Goal: Navigation & Orientation: Find specific page/section

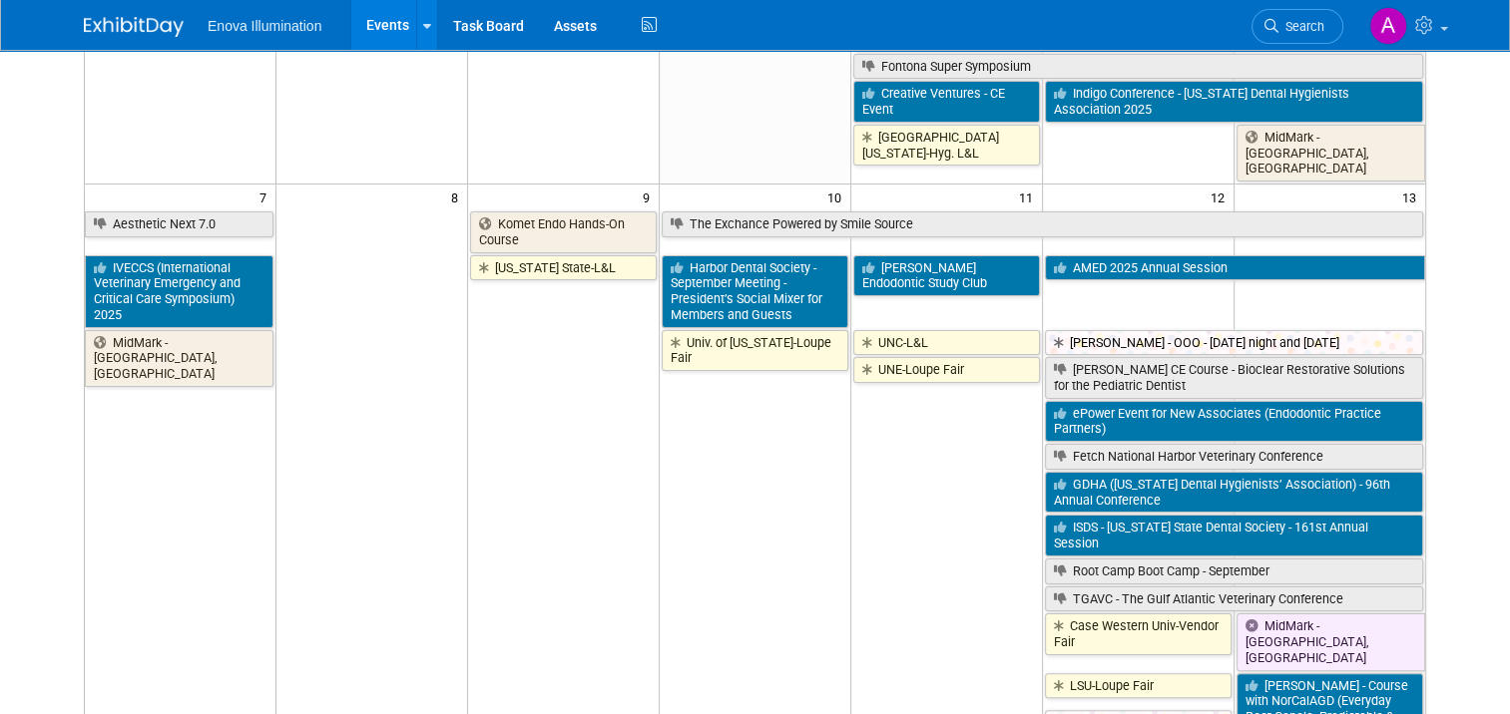
scroll to position [299, 0]
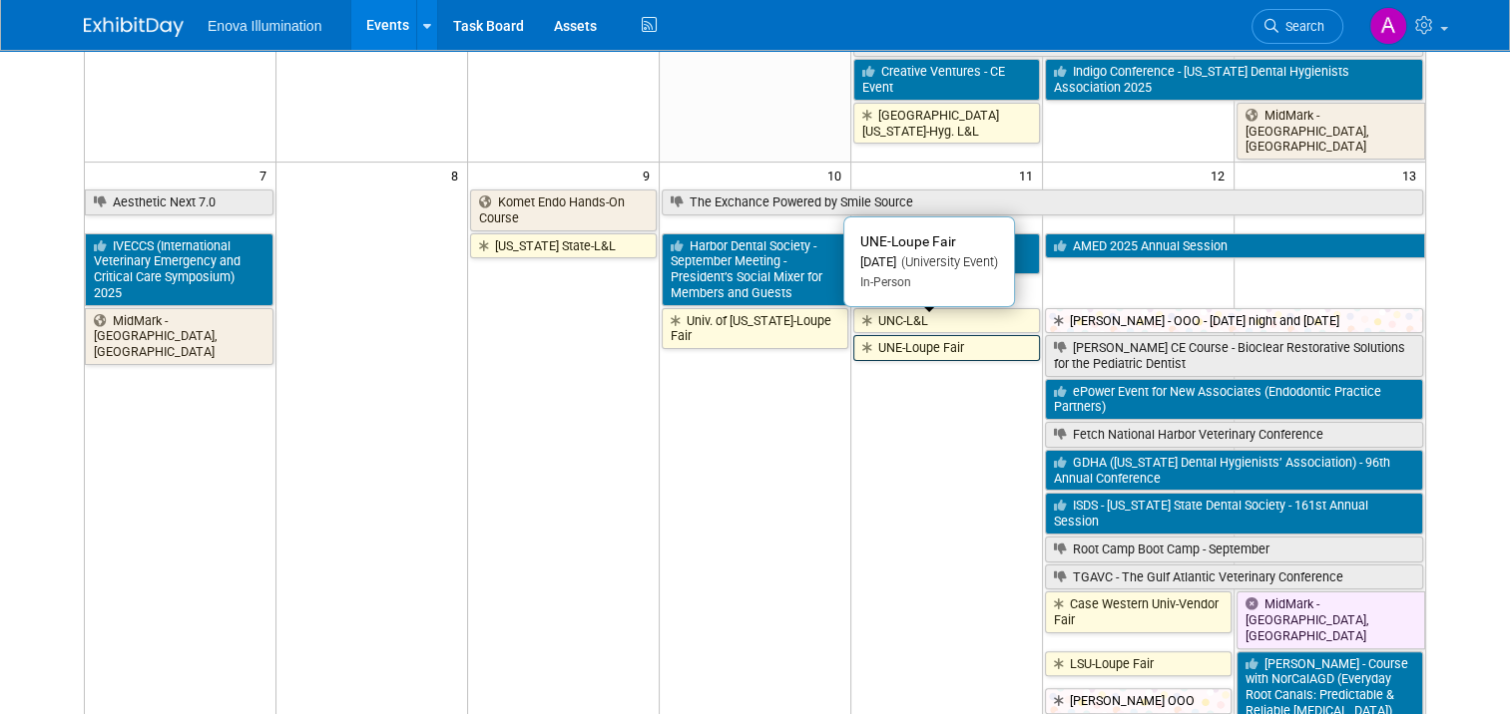
click at [914, 335] on link "UNE-Loupe Fair" at bounding box center [946, 348] width 187 height 26
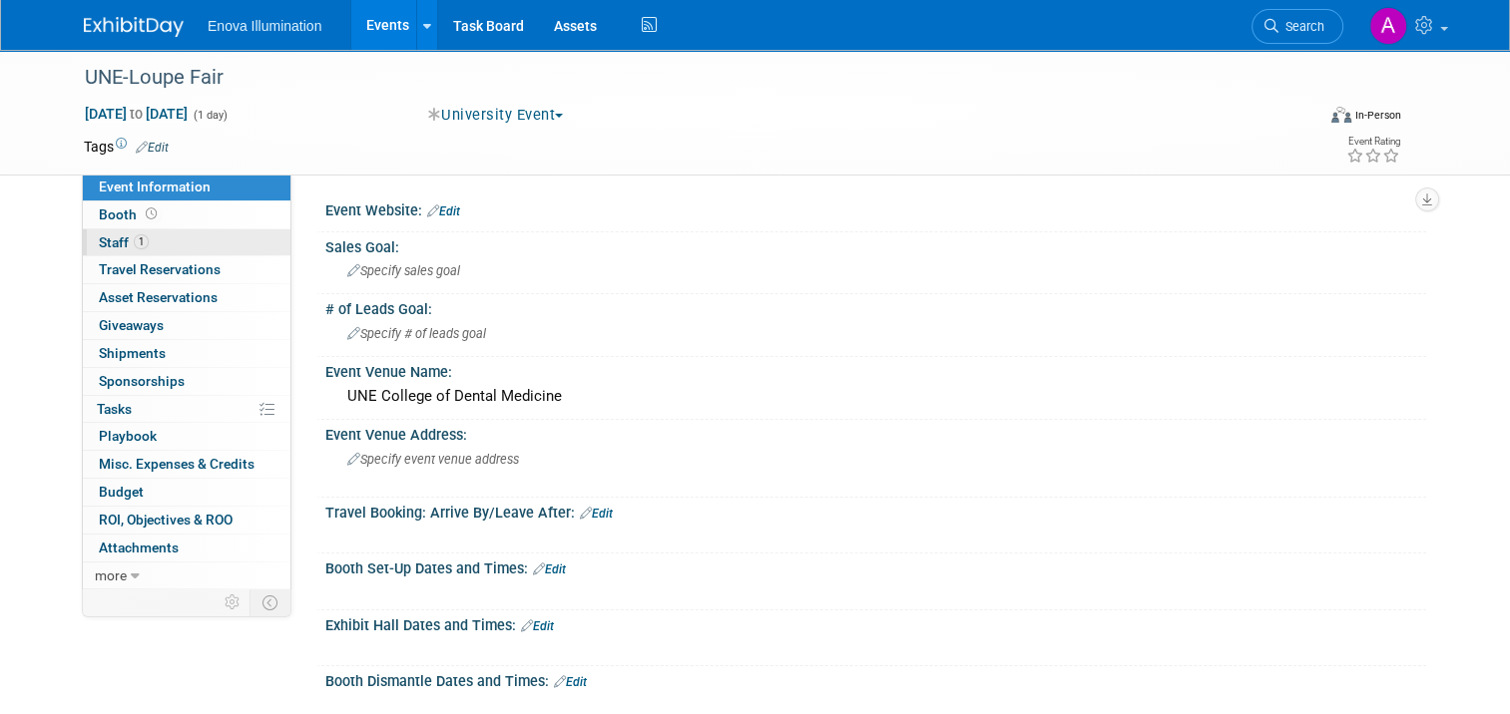
click at [152, 238] on link "1 Staff 1" at bounding box center [187, 243] width 208 height 27
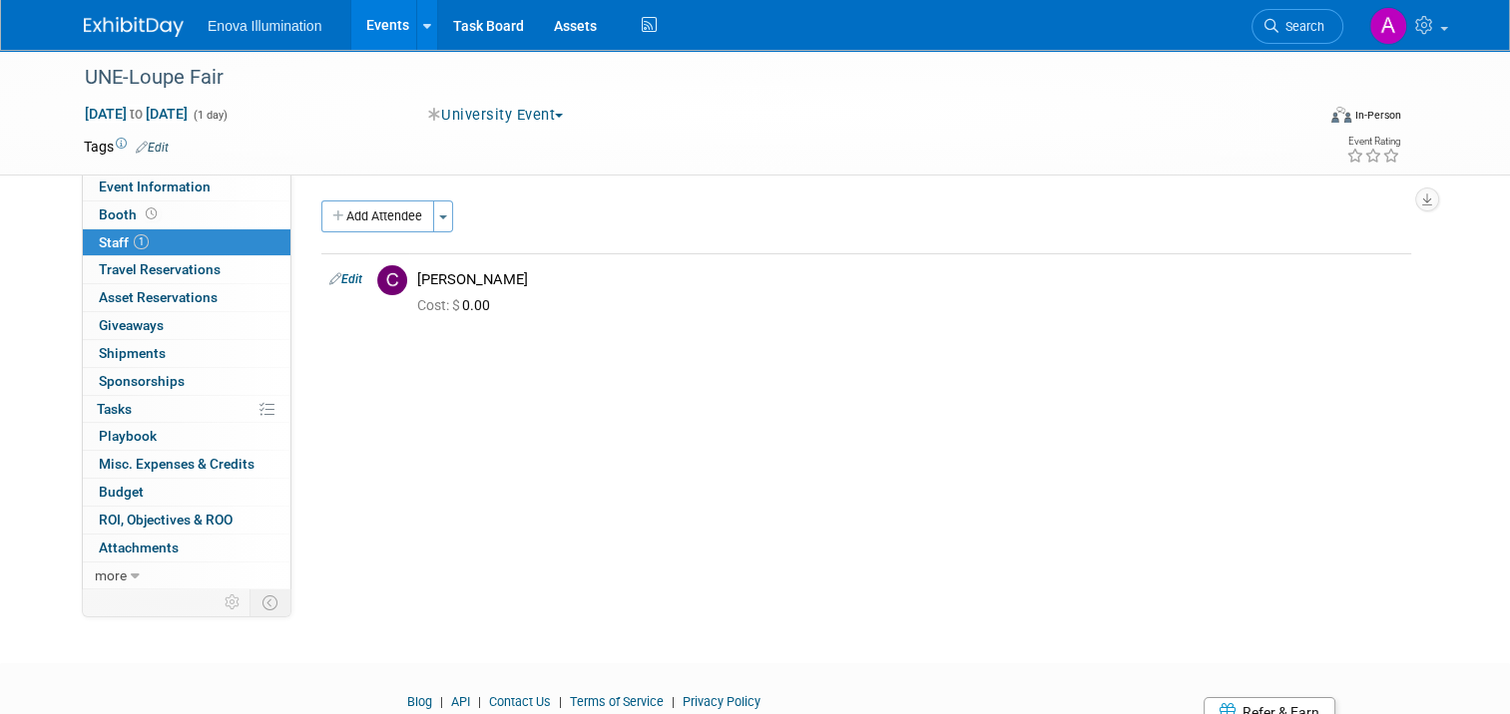
click at [104, 23] on img at bounding box center [134, 27] width 100 height 20
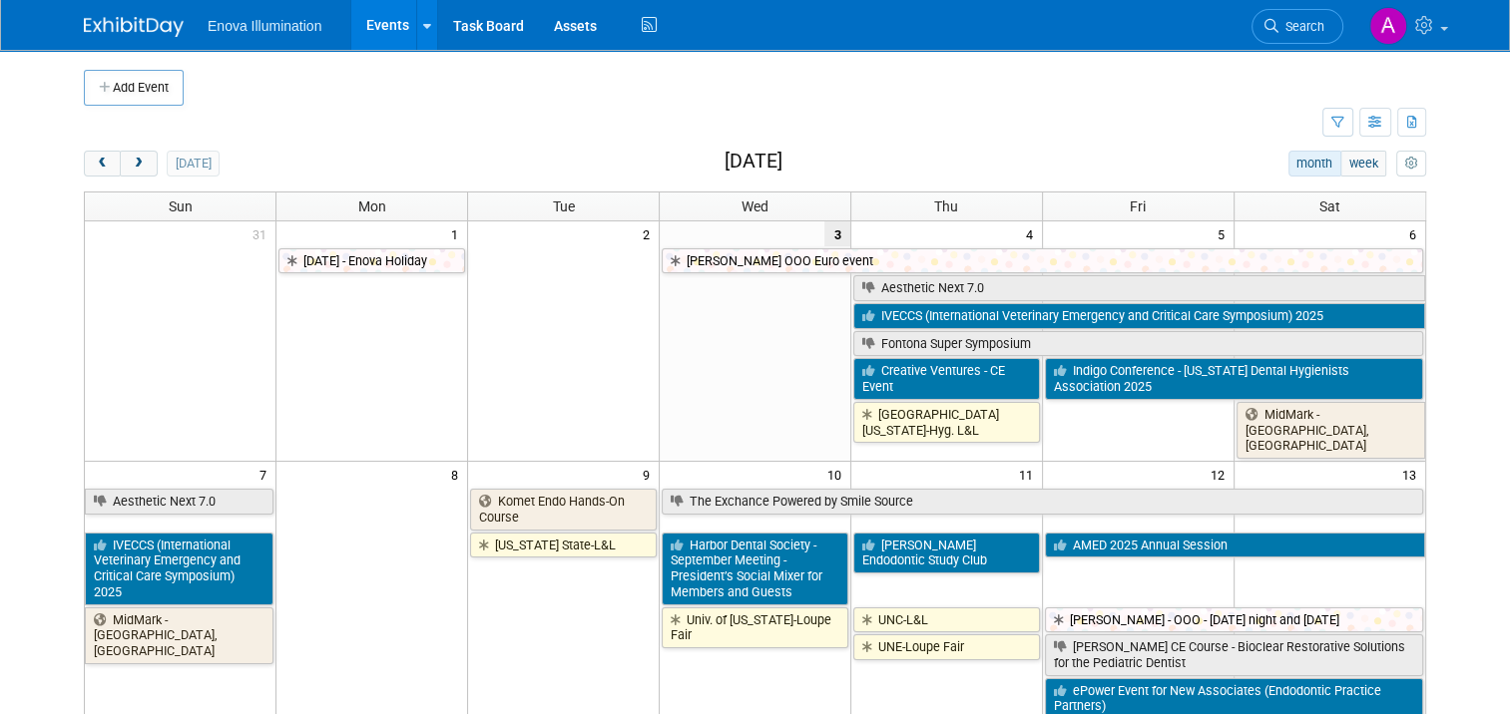
drag, startPoint x: 74, startPoint y: 28, endPoint x: 58, endPoint y: 44, distance: 22.6
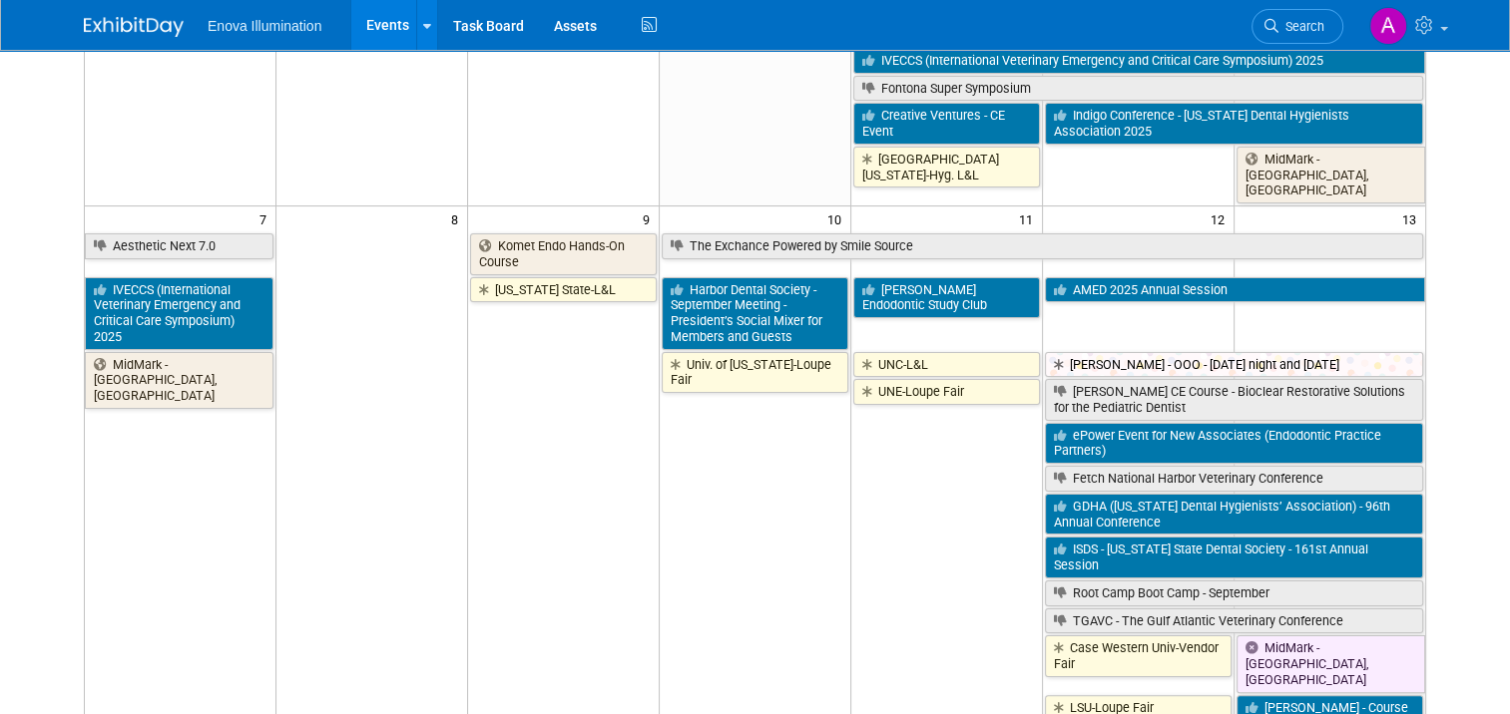
scroll to position [299, 0]
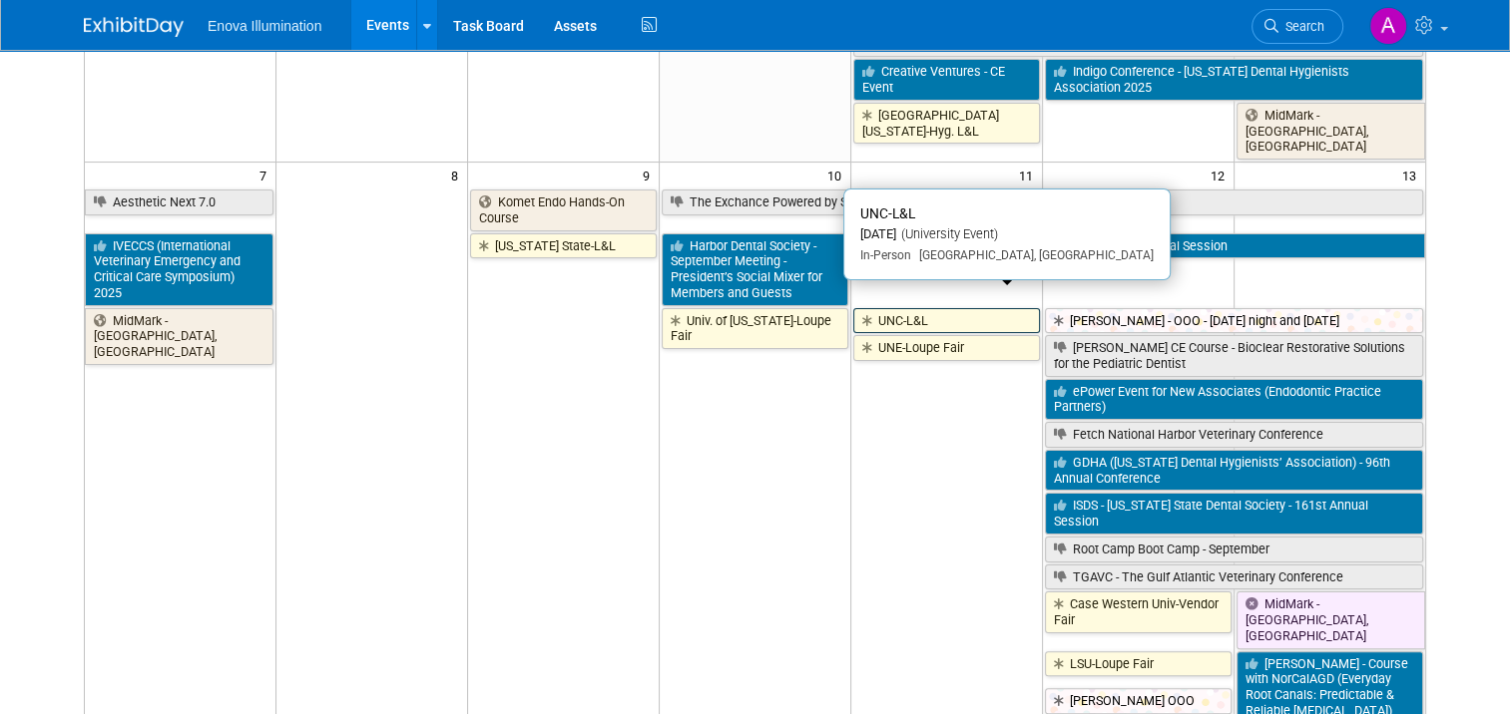
click at [974, 308] on link "UNC-L&L" at bounding box center [946, 321] width 187 height 26
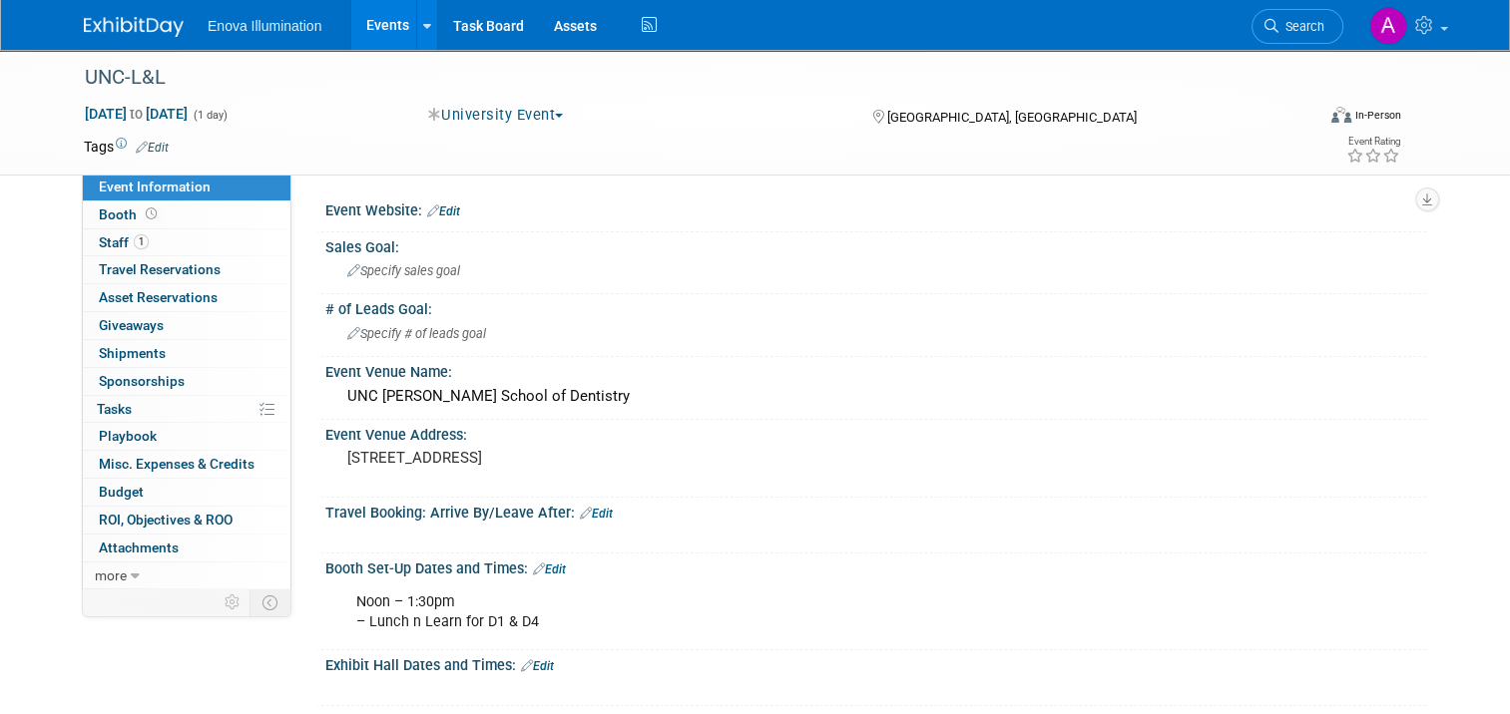
click at [124, 21] on img at bounding box center [134, 27] width 100 height 20
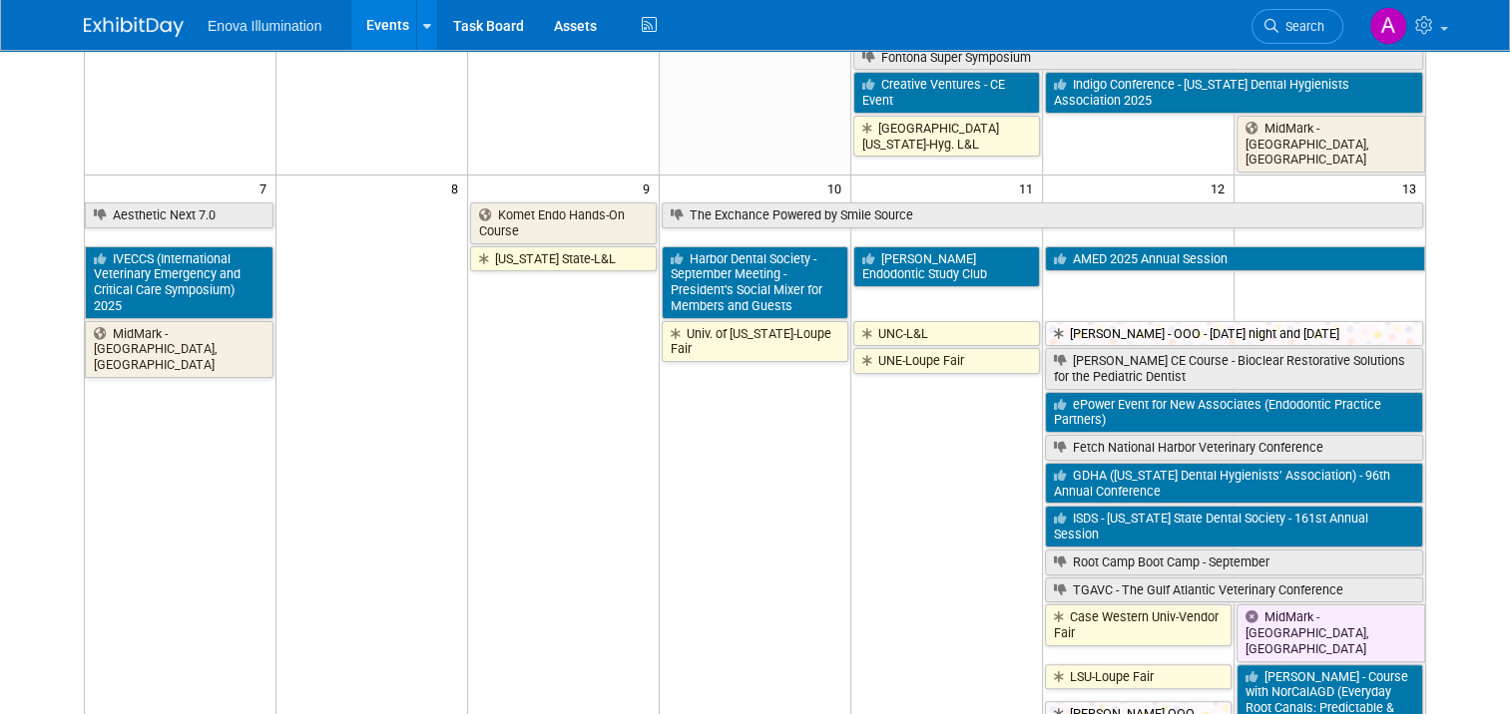
scroll to position [299, 0]
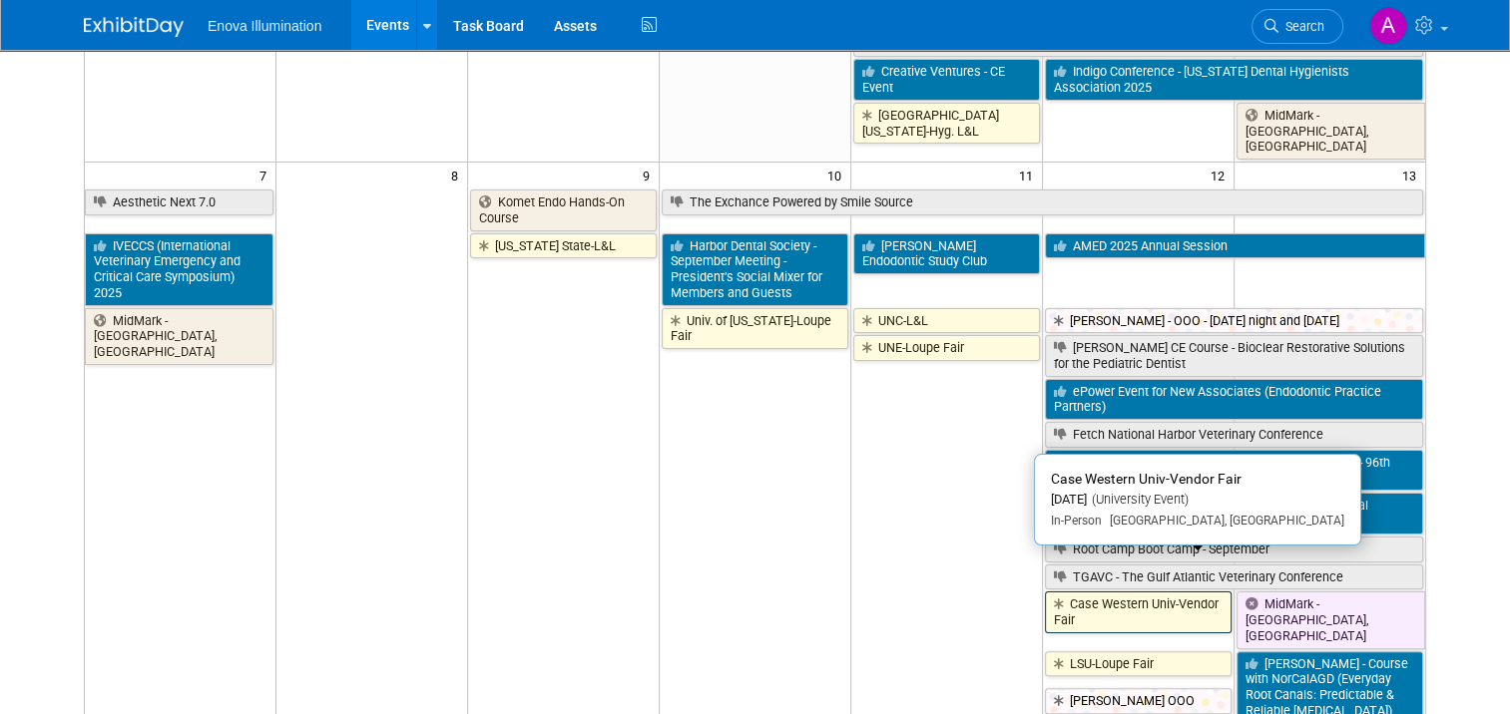
click at [1100, 592] on link "Case Western Univ-Vendor Fair" at bounding box center [1138, 612] width 187 height 41
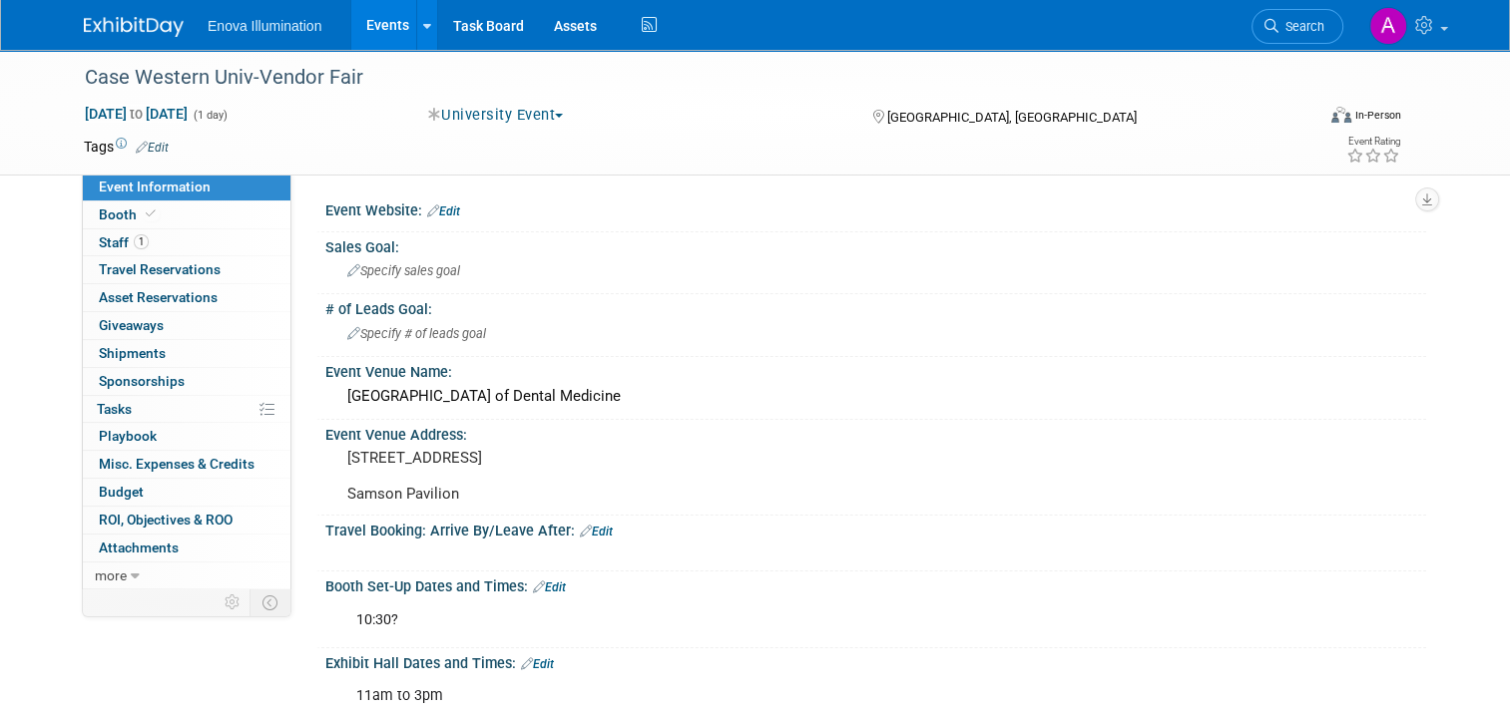
click at [110, 19] on img at bounding box center [134, 27] width 100 height 20
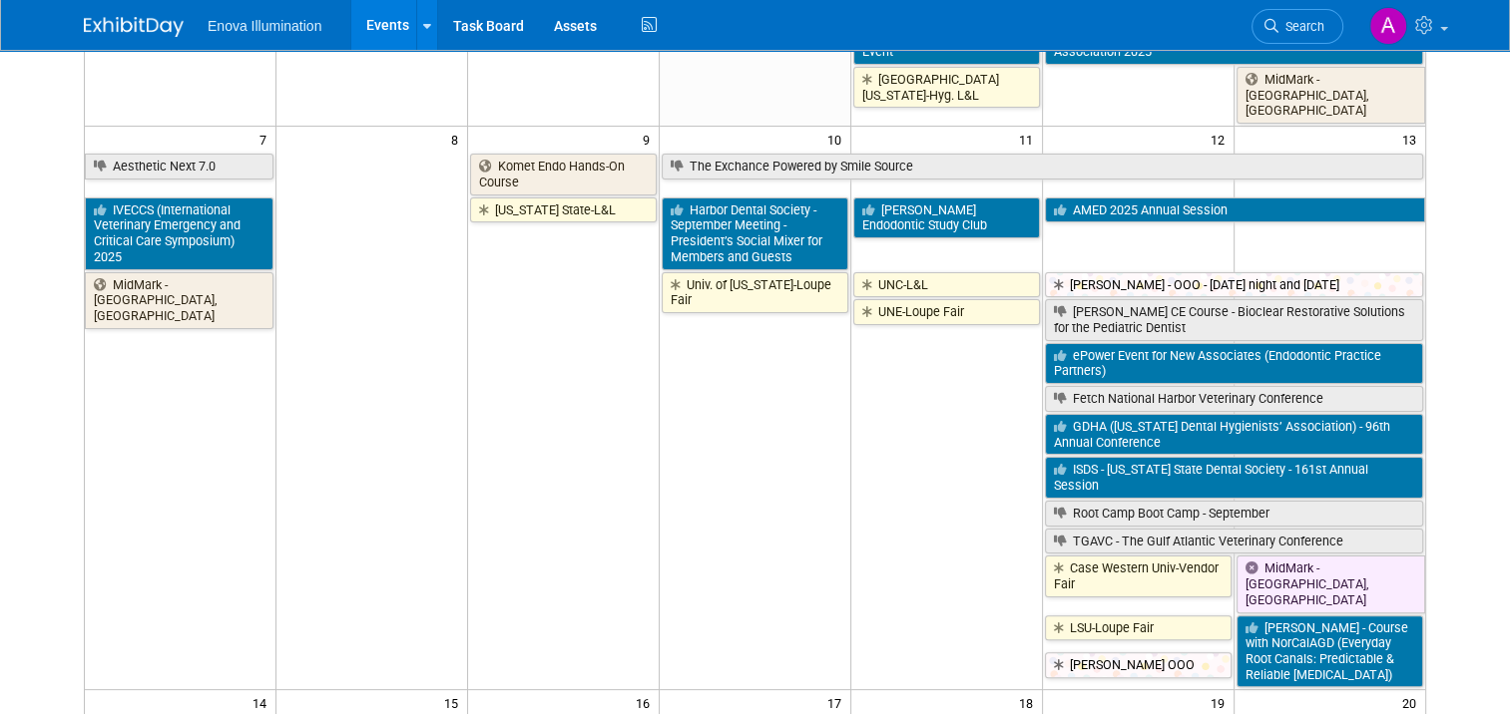
scroll to position [338, 0]
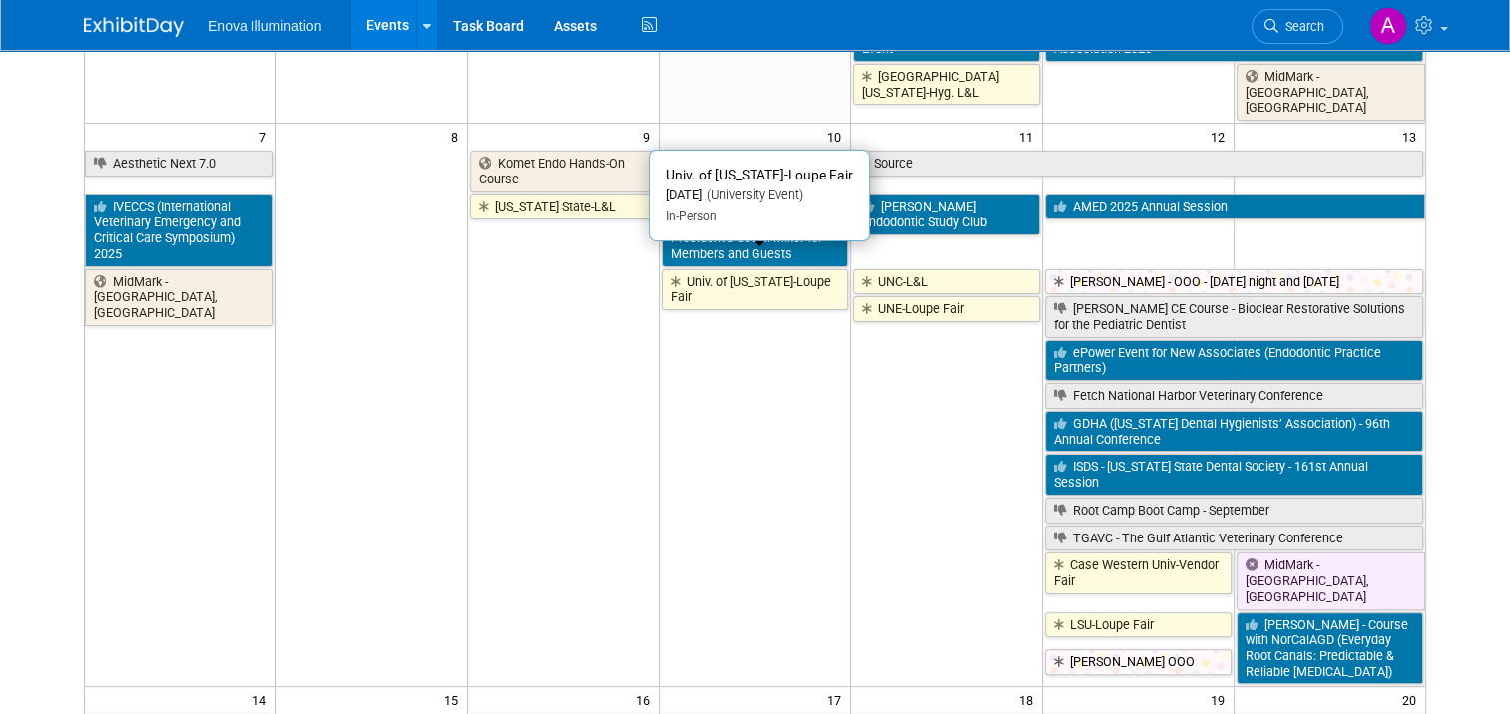
click at [728, 274] on link "Univ. of [US_STATE]-Loupe Fair" at bounding box center [755, 289] width 187 height 41
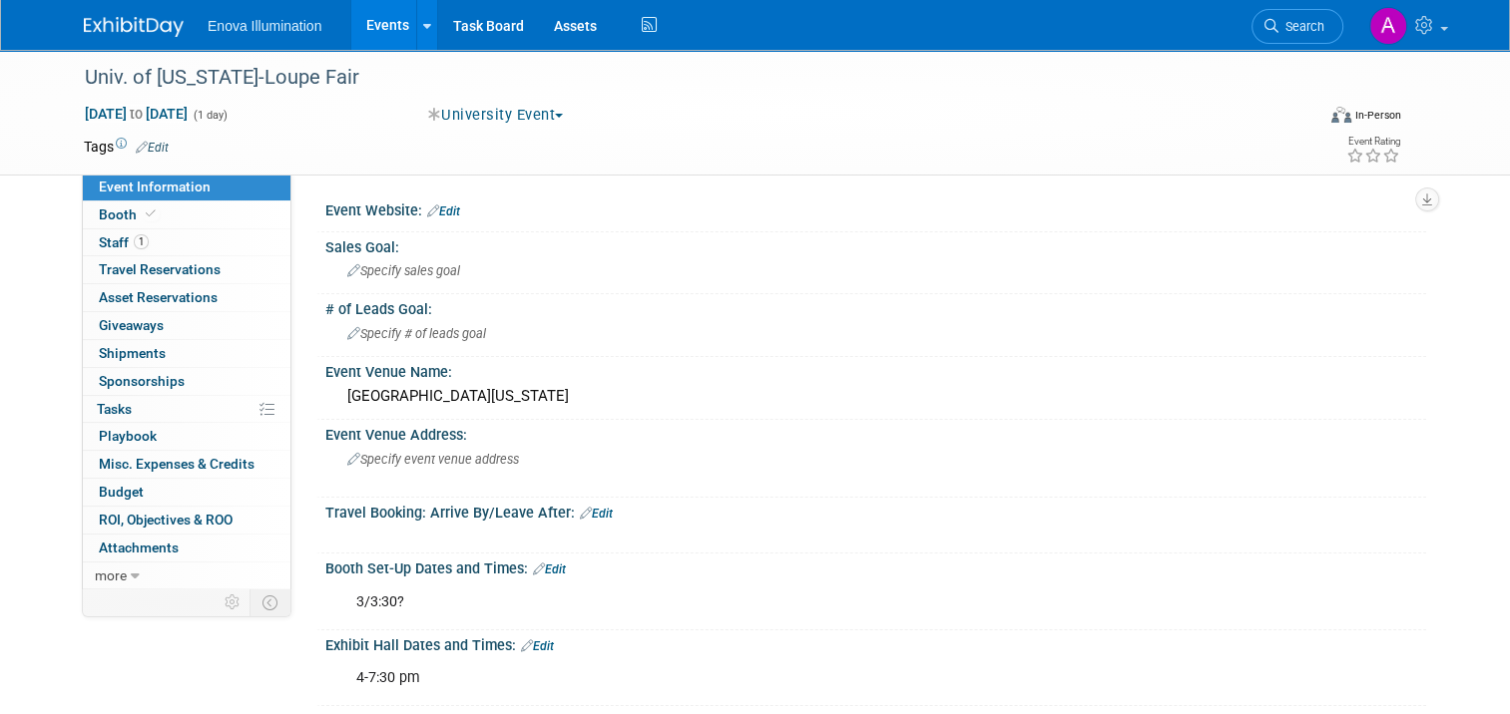
click at [123, 27] on img at bounding box center [134, 27] width 100 height 20
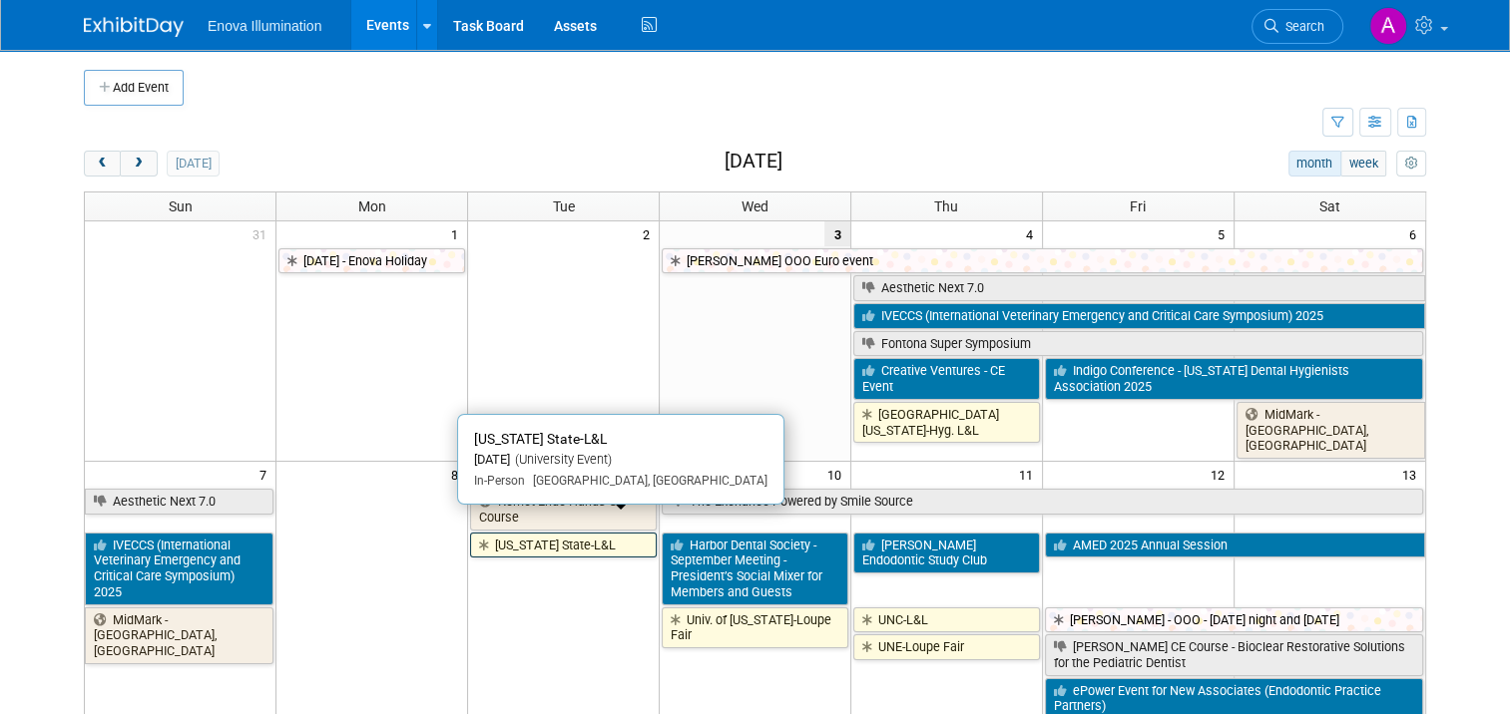
click at [547, 533] on link "[US_STATE] State-L&L" at bounding box center [563, 546] width 187 height 26
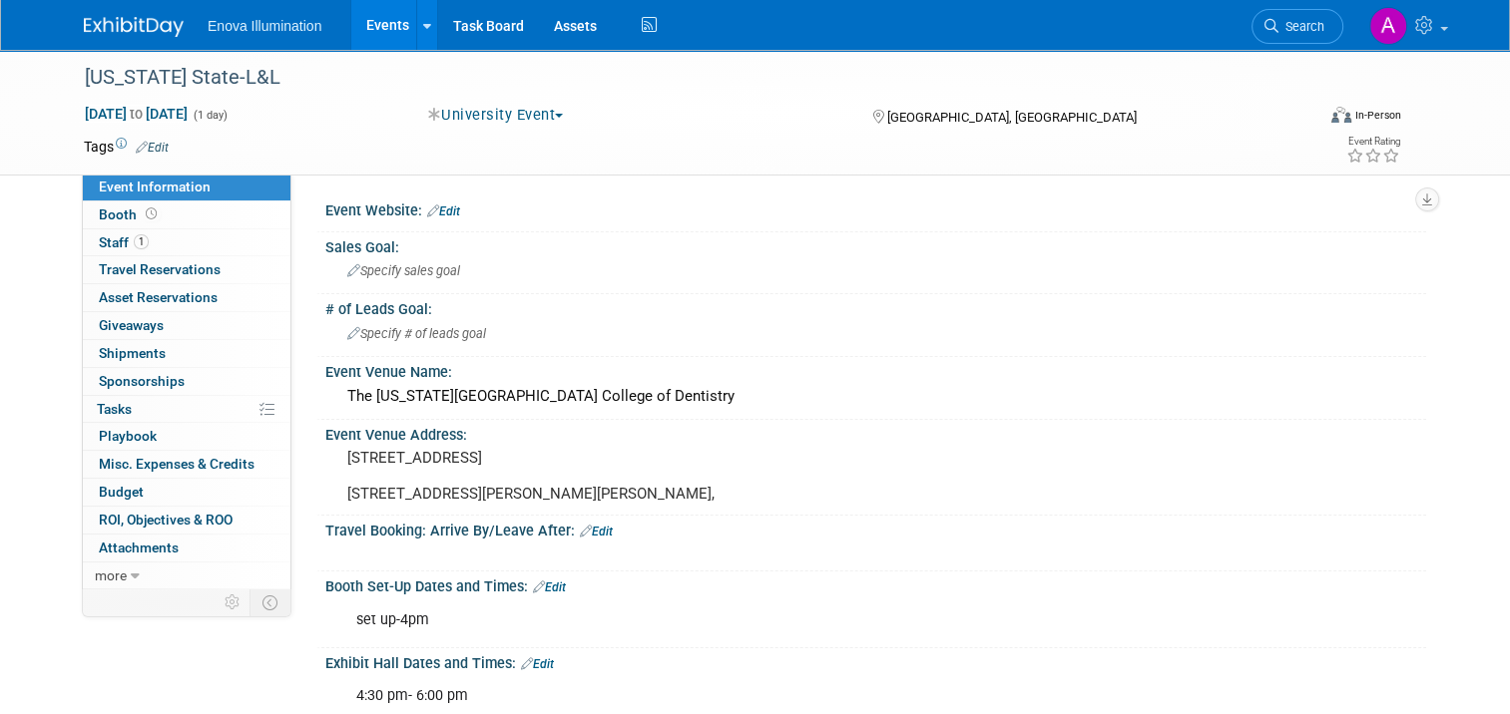
click at [121, 26] on img at bounding box center [134, 27] width 100 height 20
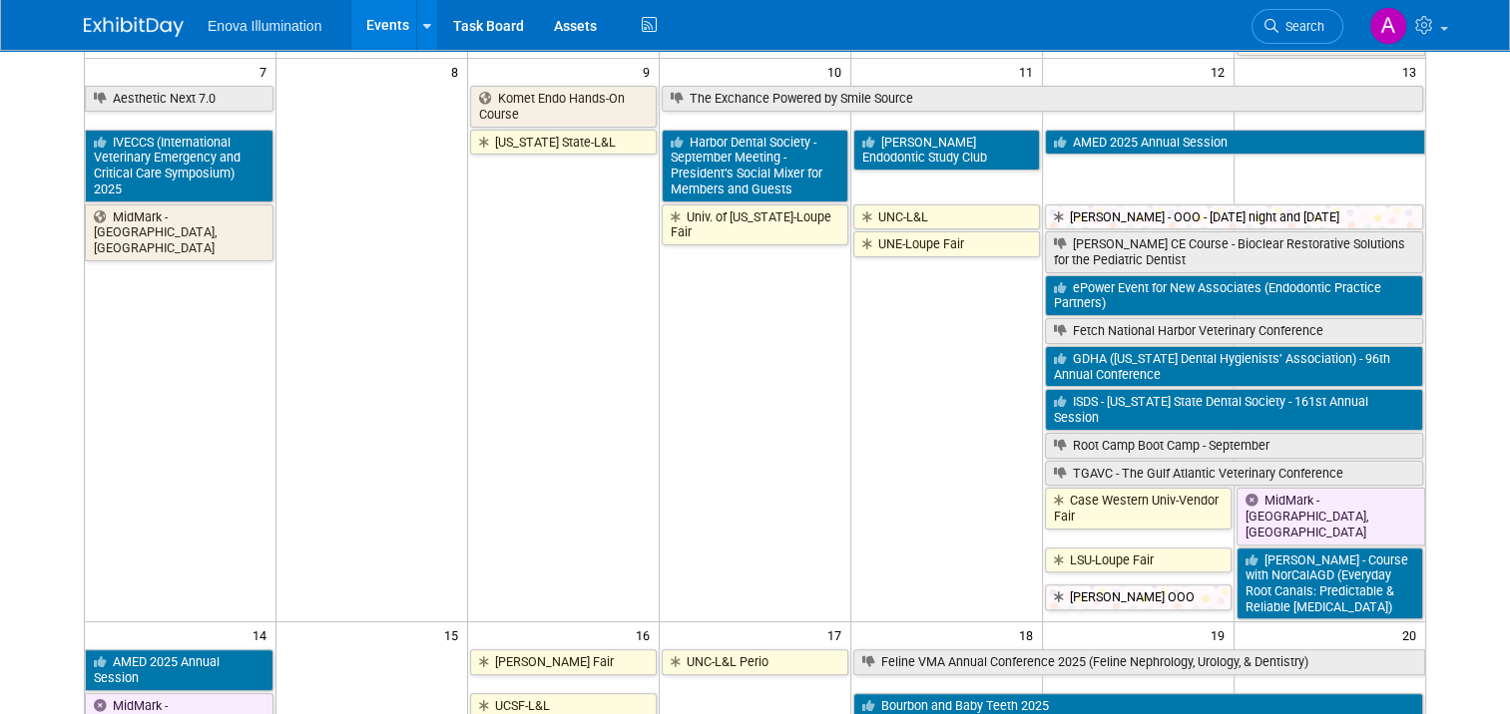
scroll to position [499, 0]
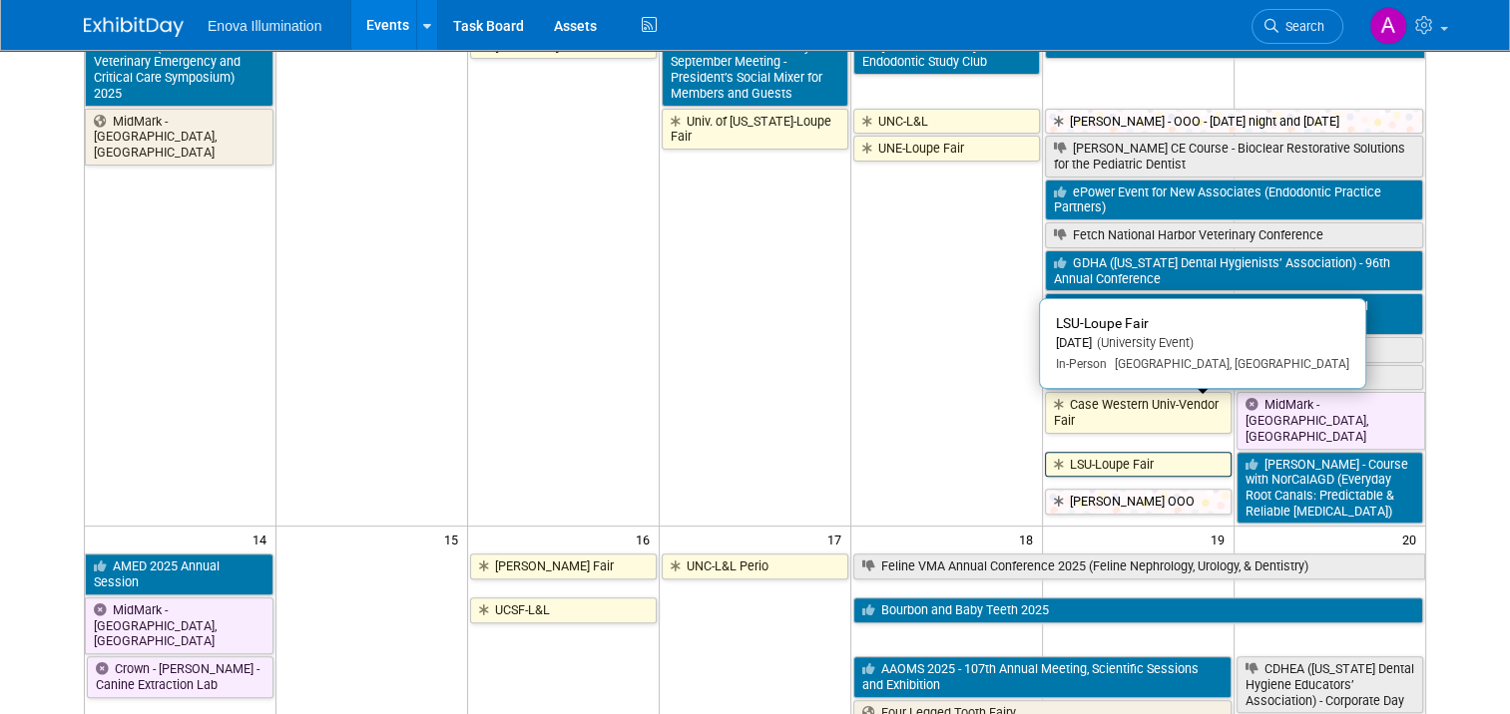
click at [1066, 459] on icon at bounding box center [1062, 465] width 16 height 13
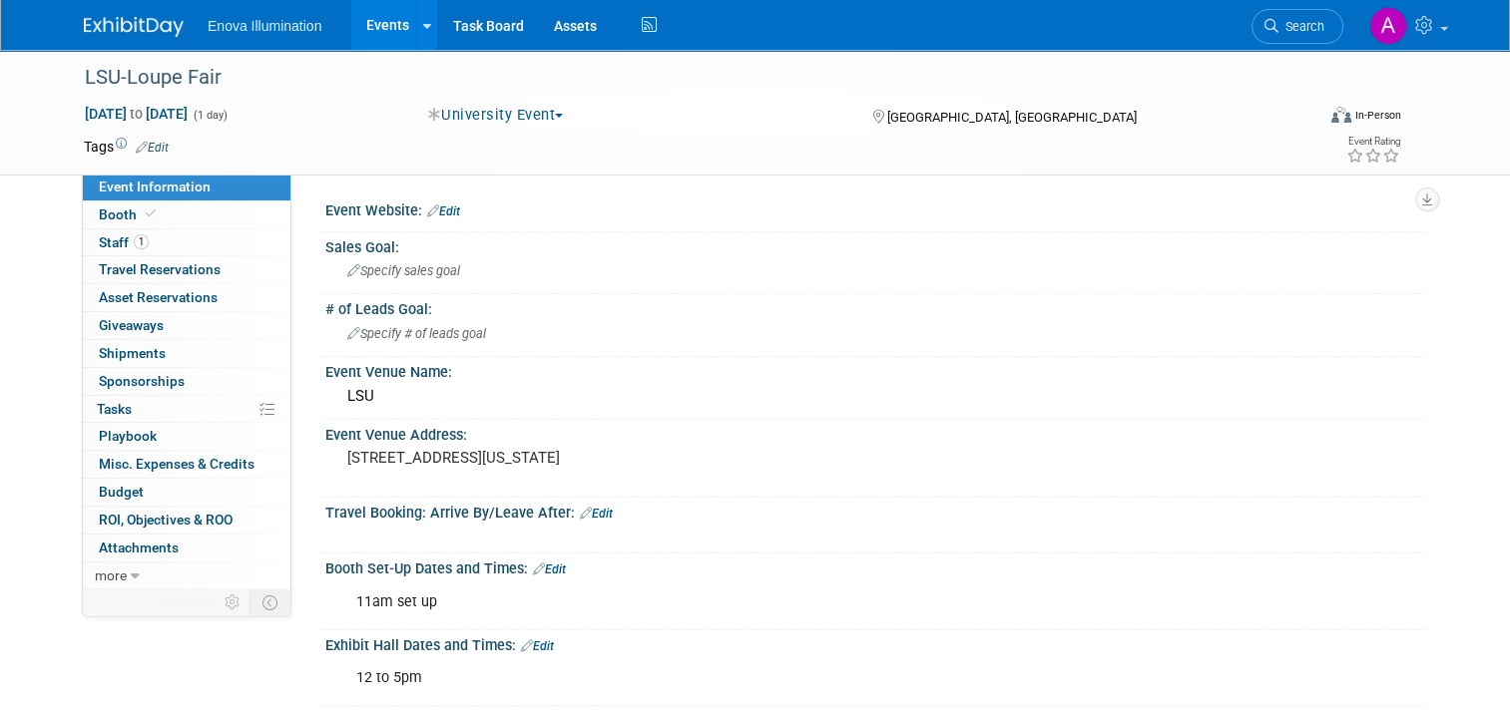
click at [111, 28] on img at bounding box center [134, 27] width 100 height 20
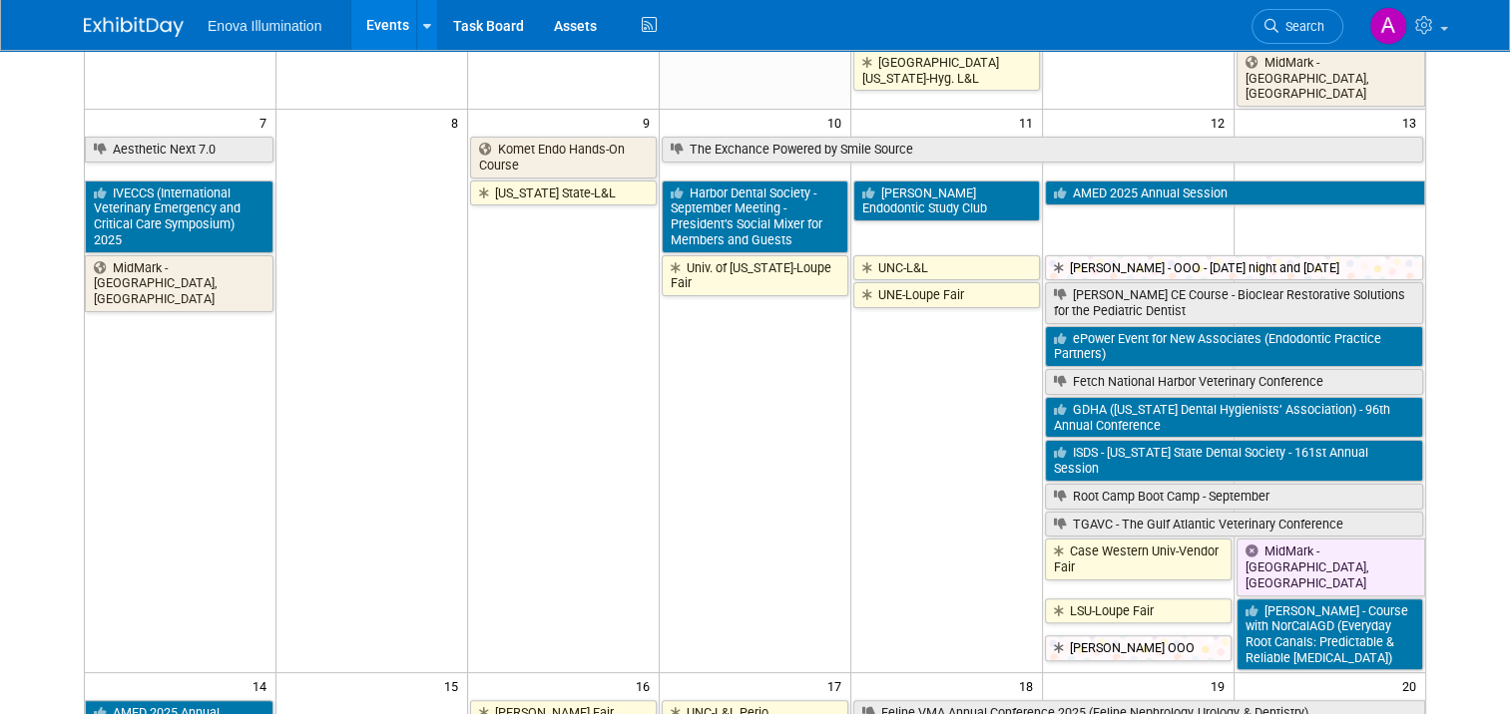
scroll to position [399, 0]
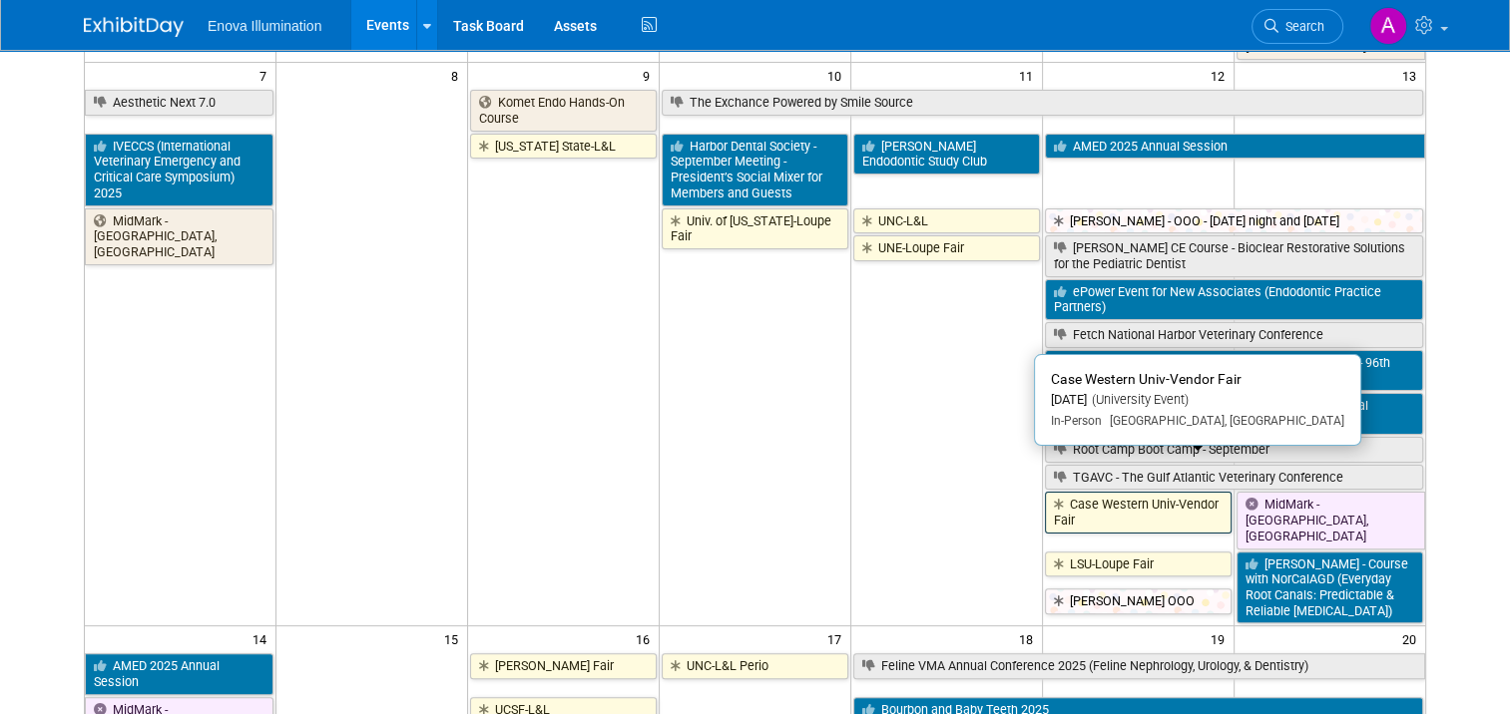
click at [1132, 492] on link "Case Western Univ-Vendor Fair" at bounding box center [1138, 512] width 187 height 41
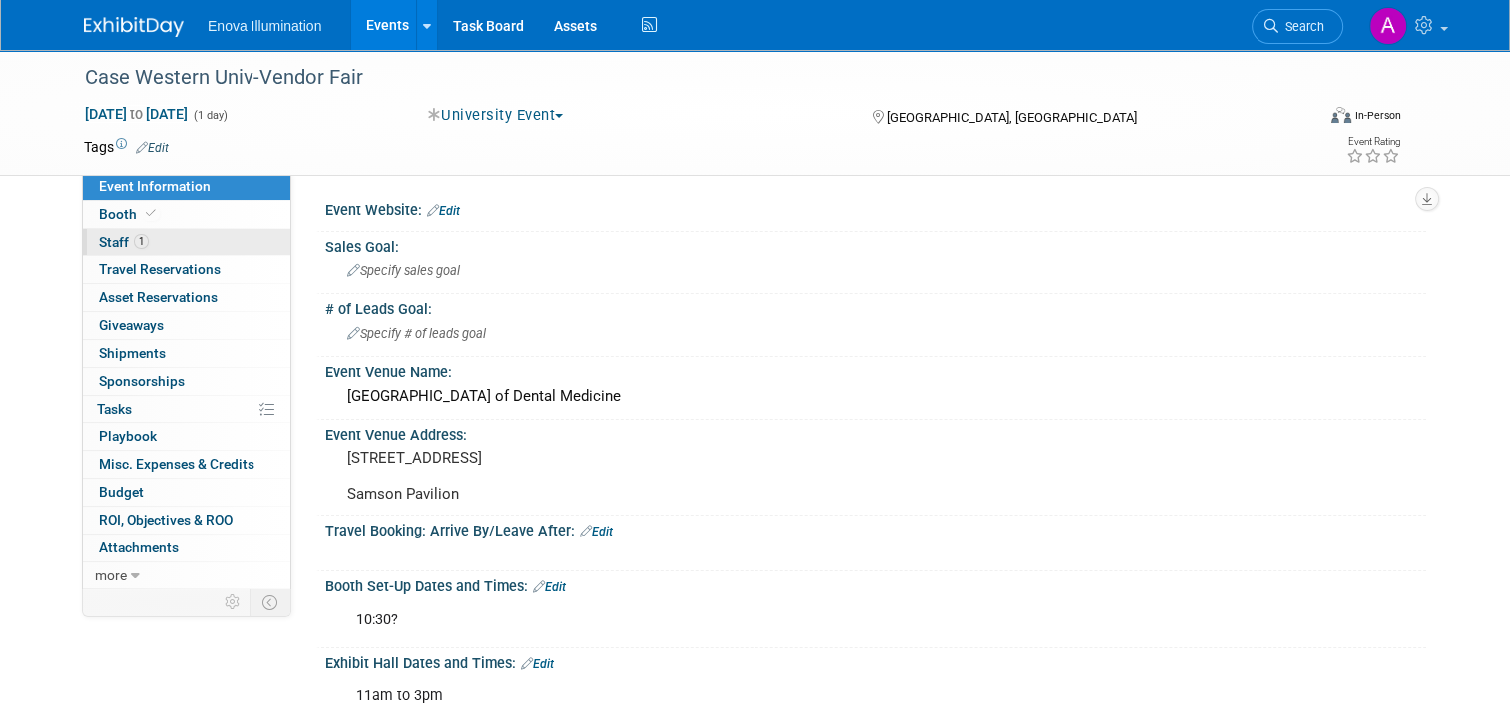
click at [169, 238] on link "1 Staff 1" at bounding box center [187, 243] width 208 height 27
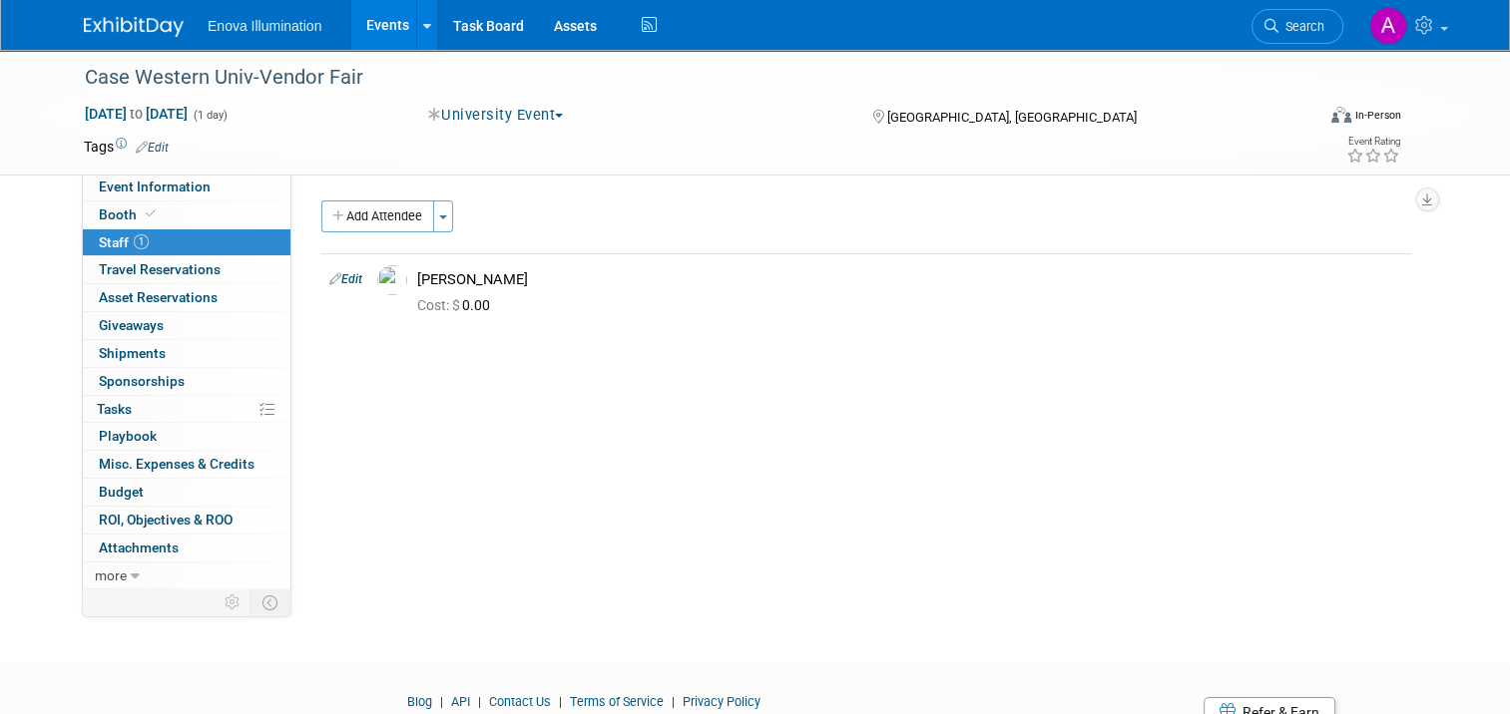
click at [128, 25] on img at bounding box center [134, 27] width 100 height 20
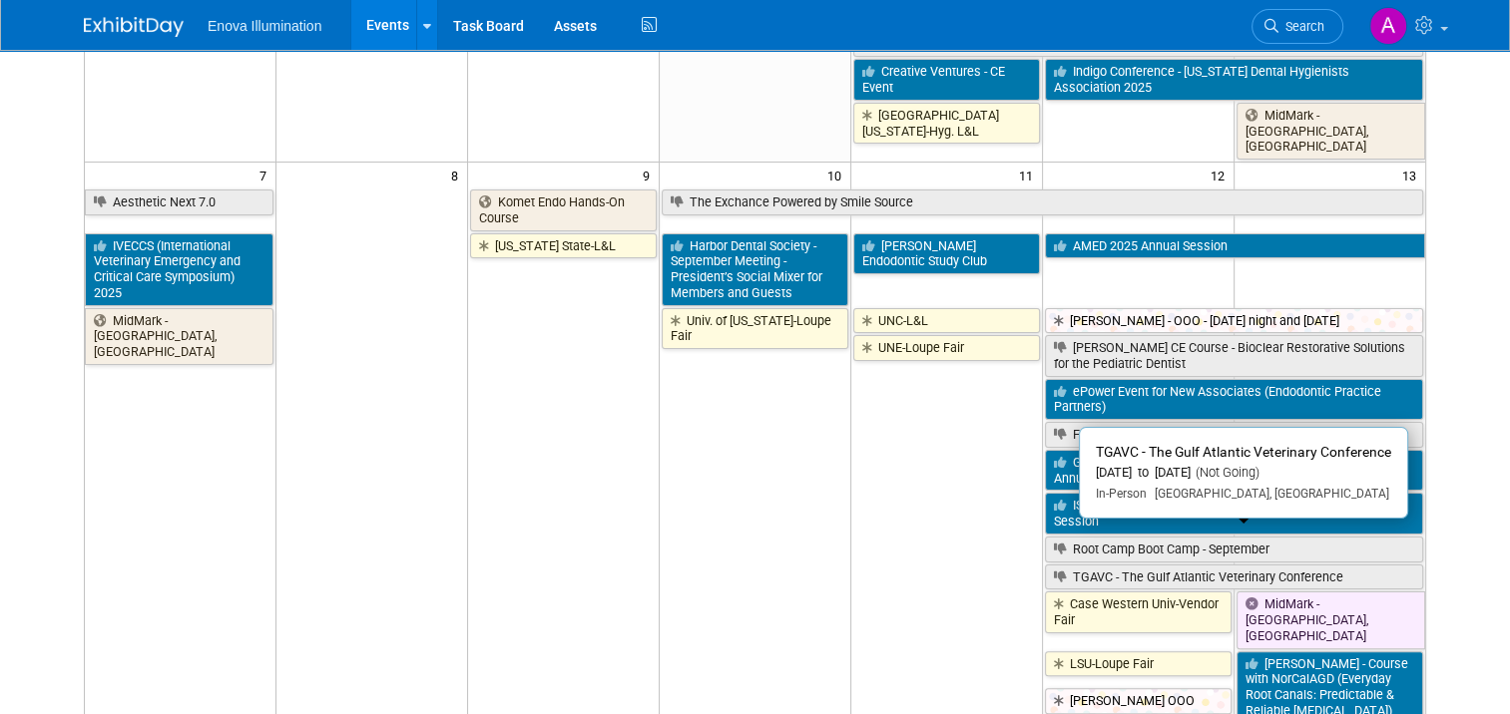
scroll to position [399, 0]
